Goal: Information Seeking & Learning: Learn about a topic

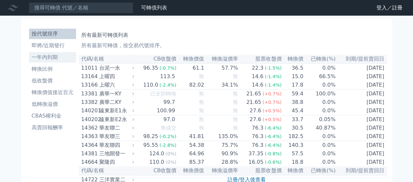
click at [49, 59] on li "一年內到期" at bounding box center [52, 57] width 47 height 8
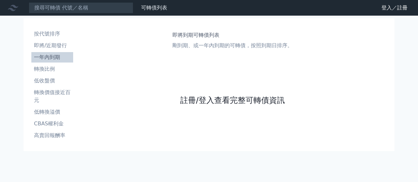
click at [199, 101] on link "註冊/登入查看完整可轉債資訊" at bounding box center [232, 100] width 104 height 10
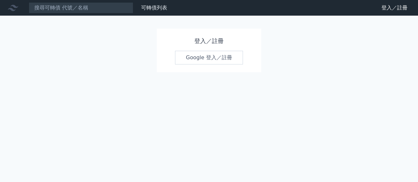
click at [204, 59] on link "Google 登入／註冊" at bounding box center [209, 58] width 68 height 14
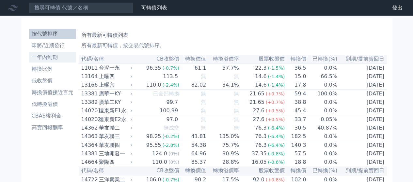
click at [49, 57] on li "一年內到期" at bounding box center [52, 57] width 47 height 8
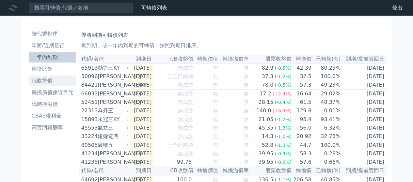
click at [50, 82] on li "低收盤價" at bounding box center [52, 81] width 47 height 8
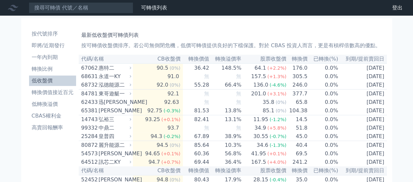
drag, startPoint x: 387, startPoint y: 168, endPoint x: 83, endPoint y: 58, distance: 323.6
copy table
click at [158, 7] on link "可轉債列表" at bounding box center [154, 8] width 26 height 6
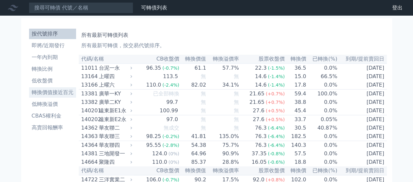
click at [45, 95] on li "轉換價值接近百元" at bounding box center [52, 93] width 47 height 8
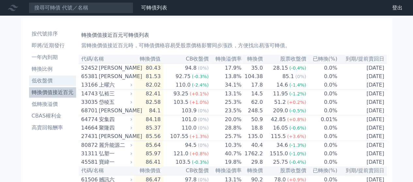
click at [40, 80] on li "低收盤價" at bounding box center [52, 81] width 47 height 8
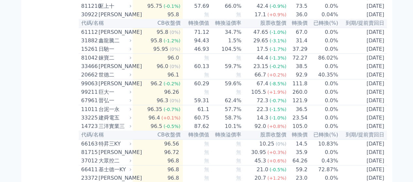
scroll to position [261, 0]
